Goal: Task Accomplishment & Management: Use online tool/utility

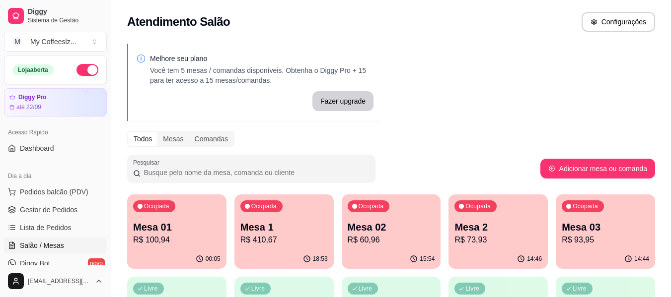
click at [313, 232] on p "Mesa 1" at bounding box center [283, 227] width 87 height 14
click at [313, 232] on body "Diggy Sistema de Gestão M My Coffeeslz ... Loja aberta Diggy Pro até 22/09 Aces…" at bounding box center [335, 148] width 671 height 297
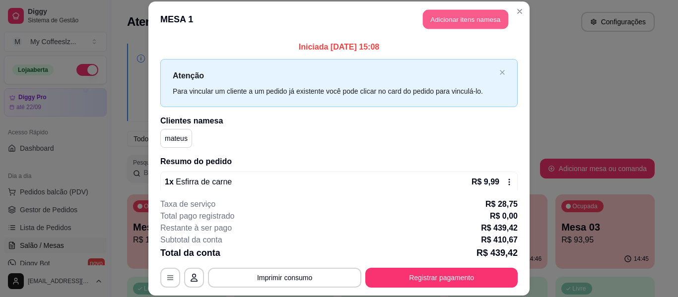
click at [468, 15] on button "Adicionar itens na mesa" at bounding box center [465, 19] width 85 height 19
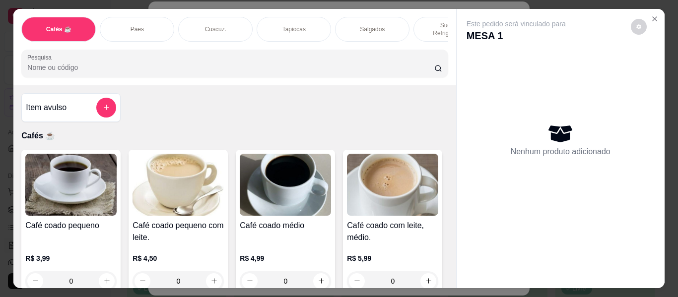
click at [378, 25] on p "Salgados" at bounding box center [372, 29] width 25 height 8
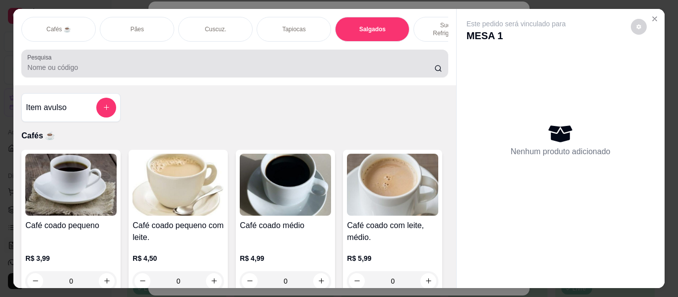
scroll to position [27, 0]
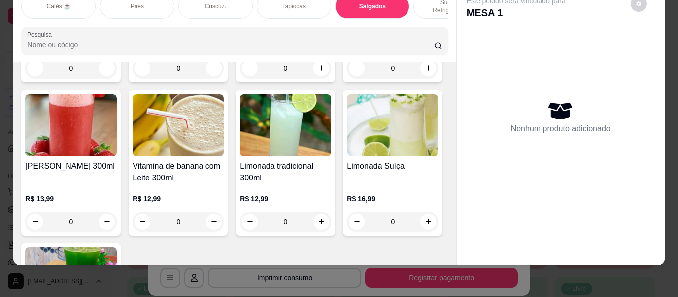
type input "1"
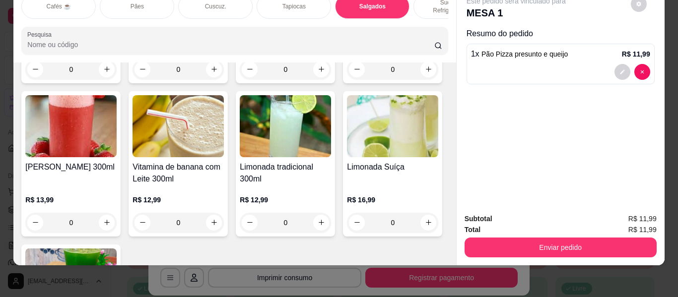
type input "1"
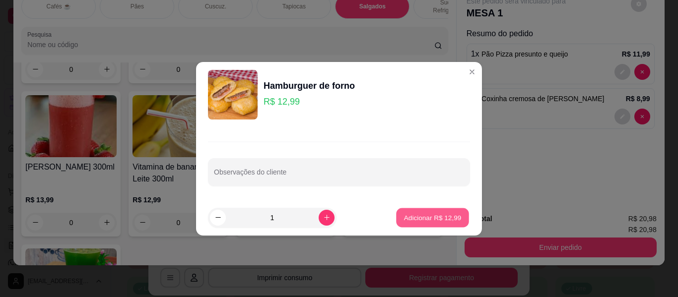
click at [398, 212] on button "Adicionar R$ 12,99" at bounding box center [432, 217] width 73 height 19
type input "1"
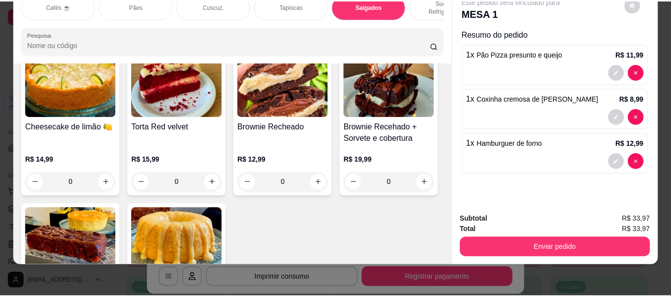
scroll to position [4814, 0]
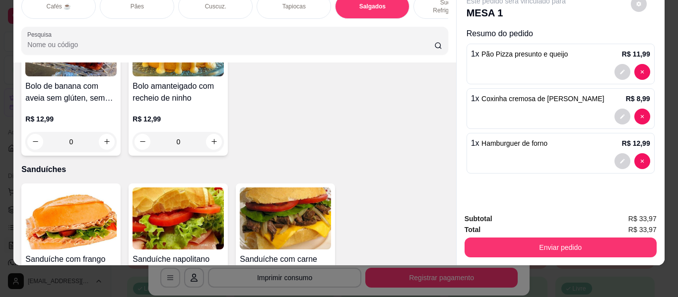
type input "1"
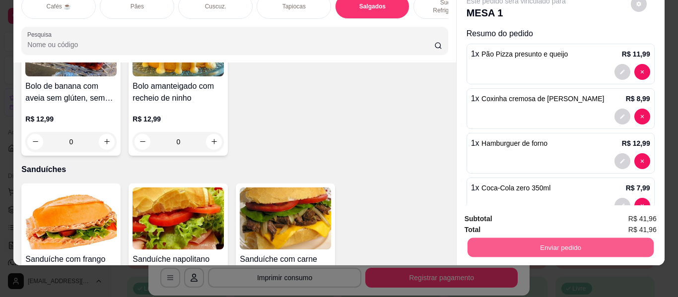
click at [506, 238] on button "Enviar pedido" at bounding box center [560, 247] width 186 height 19
click at [504, 217] on button "Não registrar e enviar pedido" at bounding box center [527, 215] width 100 height 18
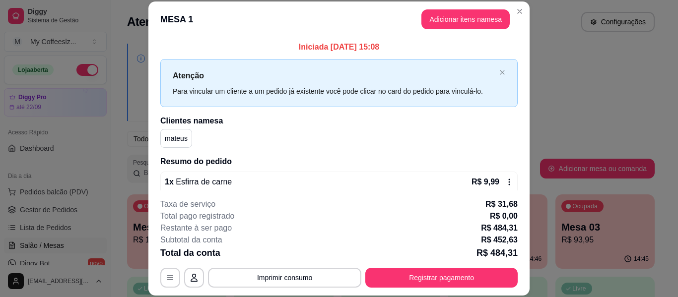
click at [508, 226] on p "R$ 484,31" at bounding box center [499, 228] width 37 height 12
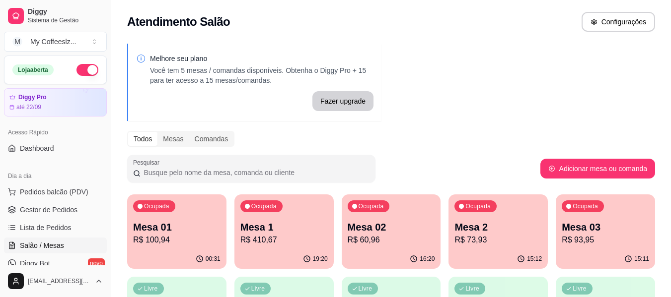
click at [590, 247] on div "Ocupada Mesa 03 R$ 93,95" at bounding box center [604, 222] width 99 height 55
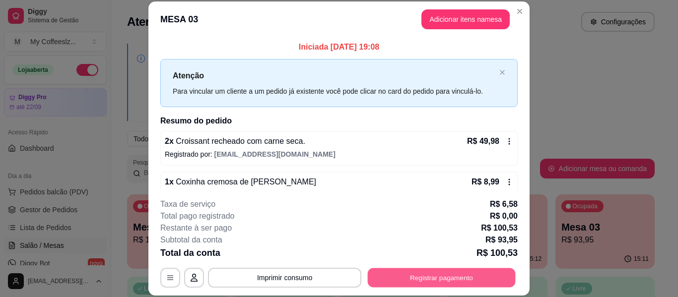
click at [404, 280] on button "Registrar pagamento" at bounding box center [442, 278] width 148 height 19
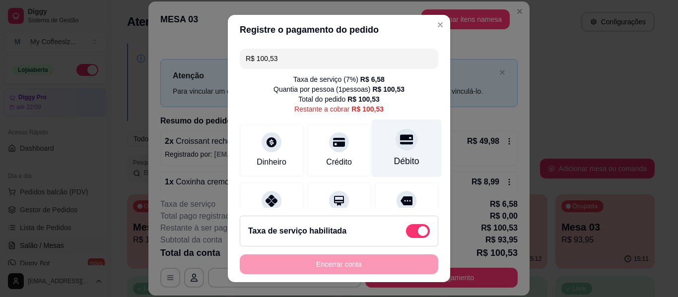
click at [400, 144] on icon at bounding box center [406, 140] width 13 height 10
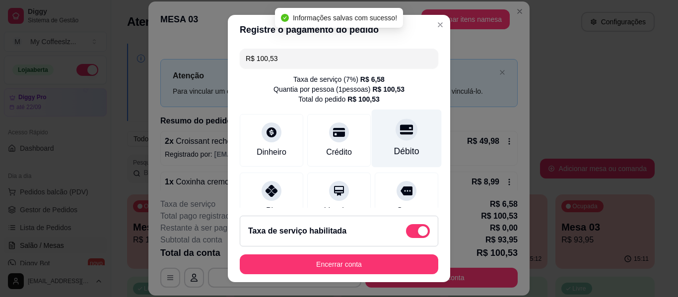
type input "R$ 0,00"
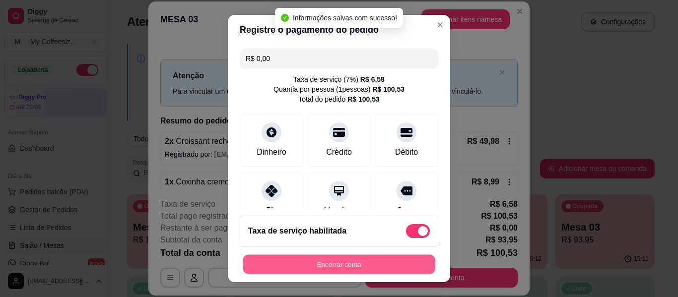
click at [360, 258] on button "Encerrar conta" at bounding box center [339, 264] width 193 height 19
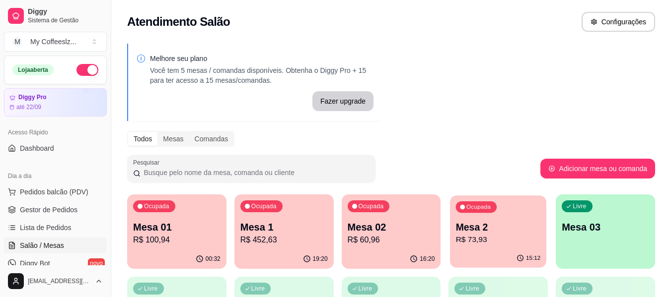
click at [479, 249] on div "Ocupada Mesa 2 R$ 73,93" at bounding box center [498, 223] width 96 height 54
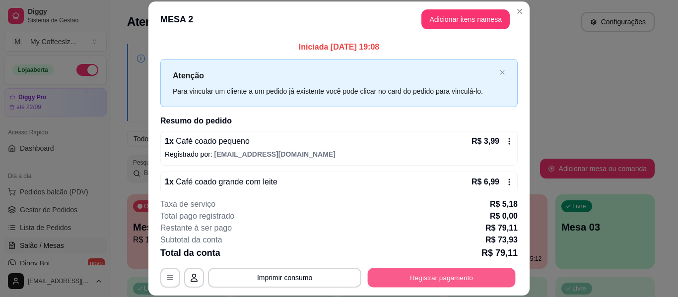
click at [436, 275] on button "Registrar pagamento" at bounding box center [442, 278] width 148 height 19
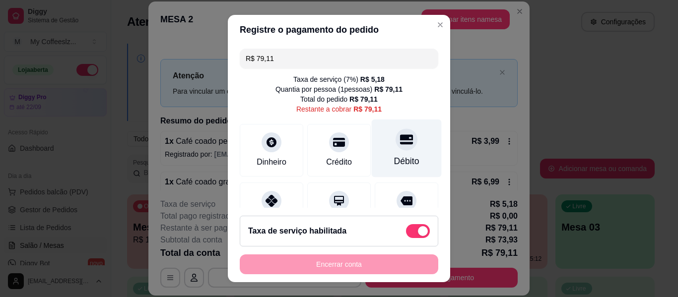
click at [388, 173] on div "Débito" at bounding box center [407, 149] width 70 height 58
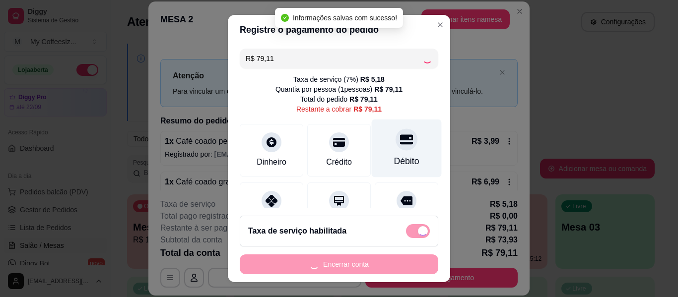
type input "R$ 0,00"
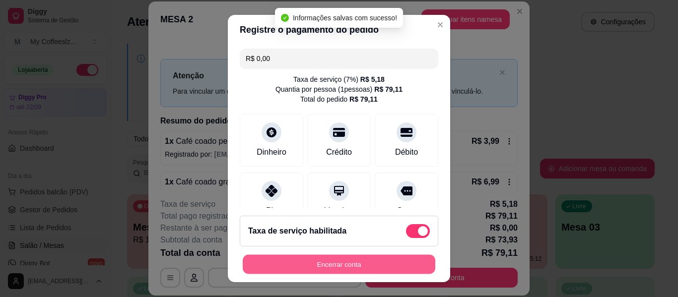
click at [360, 267] on button "Encerrar conta" at bounding box center [339, 264] width 193 height 19
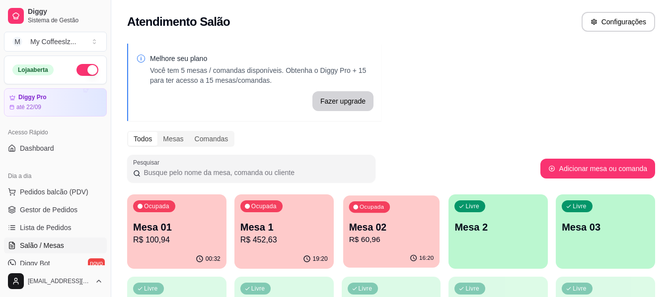
click at [389, 231] on p "Mesa 02" at bounding box center [390, 227] width 85 height 13
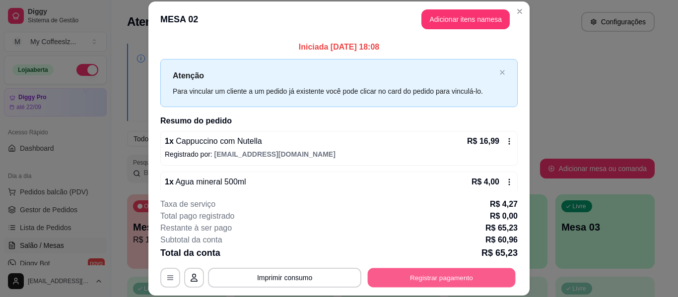
click at [389, 284] on button "Registrar pagamento" at bounding box center [442, 278] width 148 height 19
click at [411, 277] on button "Registrar pagamento" at bounding box center [442, 278] width 148 height 19
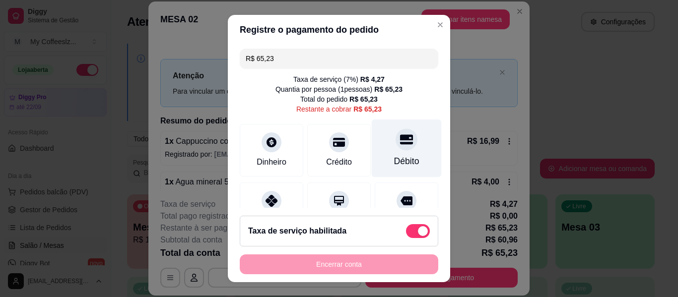
click at [400, 145] on icon at bounding box center [406, 139] width 13 height 13
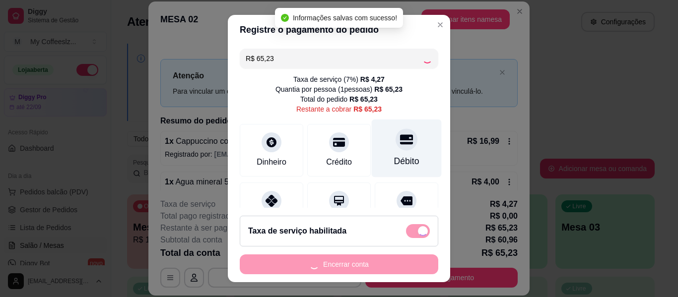
type input "R$ 0,00"
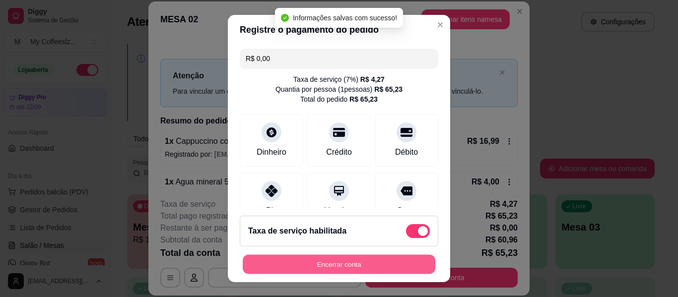
click at [353, 264] on button "Encerrar conta" at bounding box center [339, 264] width 193 height 19
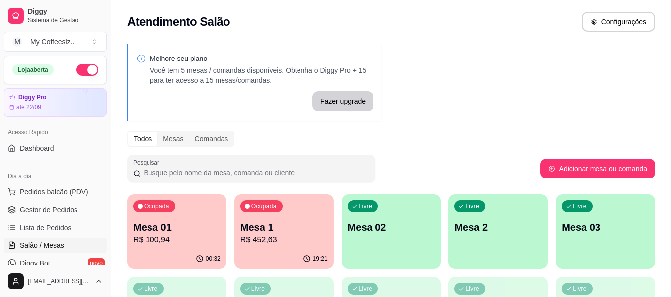
click at [274, 42] on div "Melhore seu plano Você tem 5 mesas / comandas disponíveis. Obtenha o Diggy Pro …" at bounding box center [390, 283] width 559 height 490
click at [394, 217] on div "Livre Mesa 02" at bounding box center [391, 226] width 96 height 61
